Goal: Complete application form

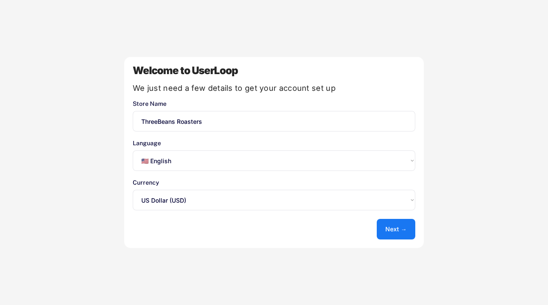
select select ""en""
select select ""1348695171700984260__LOOKUP__1635527639547x175194367885836100""
click at [400, 228] on button "Next →" at bounding box center [396, 229] width 39 height 21
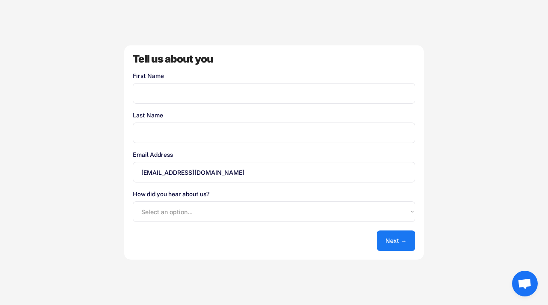
click at [287, 91] on input "input" at bounding box center [274, 93] width 283 height 21
type input "[PERSON_NAME]"
type input "Caminneci"
click at [195, 216] on select "Select an option... Shopify App Store Google UserLoop Blog Referred by a friend…" at bounding box center [274, 211] width 283 height 21
select select ""shopify_app_store""
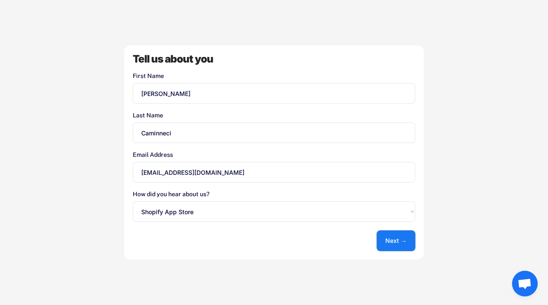
click at [384, 236] on button "Next →" at bounding box center [396, 240] width 39 height 21
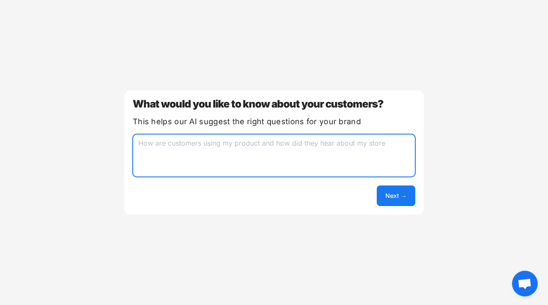
click at [294, 139] on textarea at bounding box center [274, 155] width 283 height 43
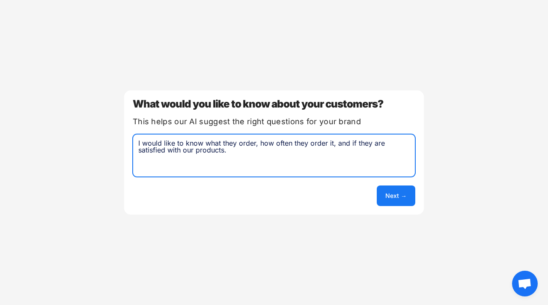
type textarea "I would like to know what they order, how often they order it, and if they are …"
click at [393, 194] on button "Next →" at bounding box center [396, 195] width 39 height 21
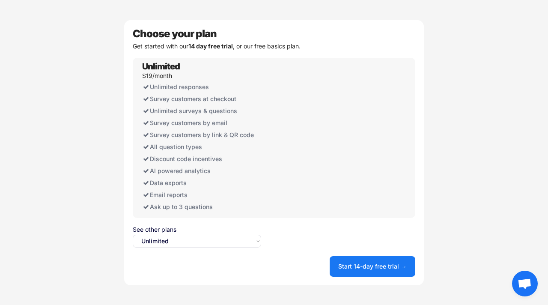
click at [151, 243] on select "Select an option... Unlimited Free" at bounding box center [197, 241] width 129 height 13
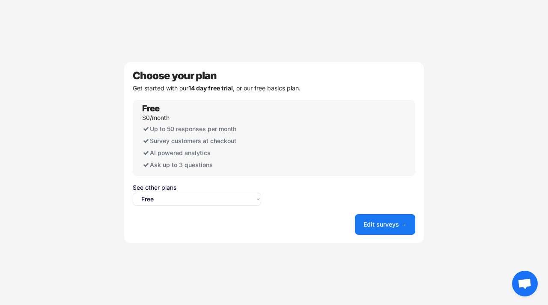
click at [180, 199] on select "Select an option... Unlimited Free" at bounding box center [197, 199] width 129 height 13
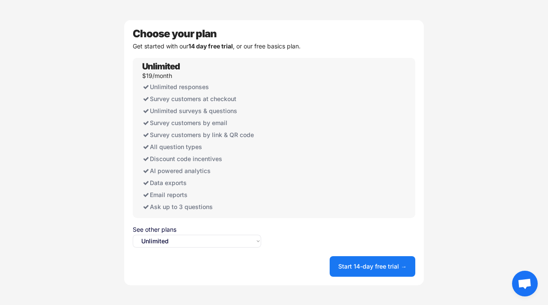
click at [170, 236] on select "Select an option... Unlimited Free" at bounding box center [197, 241] width 129 height 13
select select ""free0""
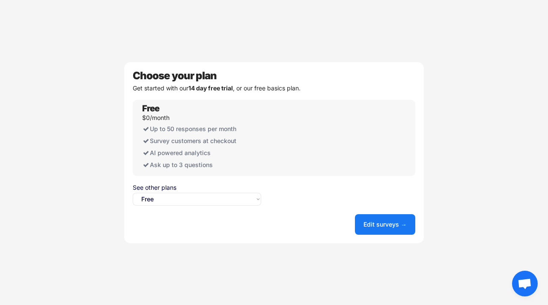
click at [369, 227] on button "Edit surveys →" at bounding box center [385, 224] width 60 height 21
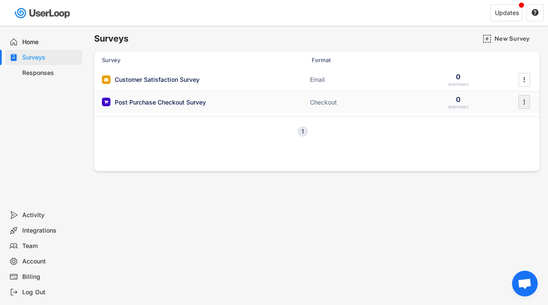
click at [525, 101] on icon "" at bounding box center [524, 102] width 9 height 13
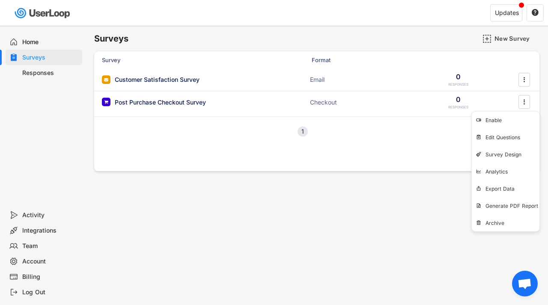
click at [232, 231] on div "Surveys New Survey Survey Format Customer Satisfaction Survey Email 0 RESPONSES…" at bounding box center [317, 232] width 463 height 413
